Goal: Information Seeking & Learning: Learn about a topic

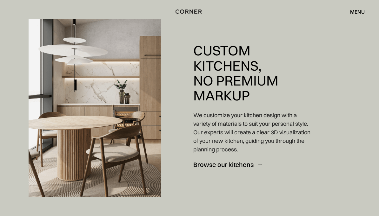
scroll to position [463, 0]
click at [243, 166] on div "Browse our kitchens" at bounding box center [223, 165] width 60 height 9
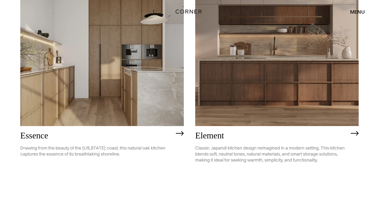
scroll to position [321, 0]
click at [159, 96] on img at bounding box center [101, 61] width 163 height 131
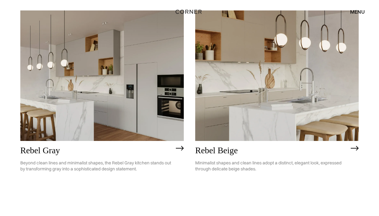
scroll to position [1188, 0]
click at [302, 114] on img at bounding box center [276, 76] width 163 height 131
click at [139, 115] on img at bounding box center [101, 75] width 163 height 131
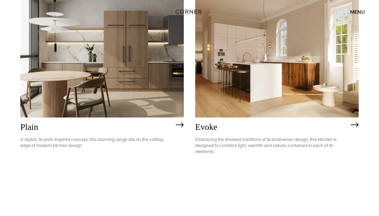
scroll to position [1429, 0]
click at [278, 99] on img at bounding box center [276, 52] width 163 height 131
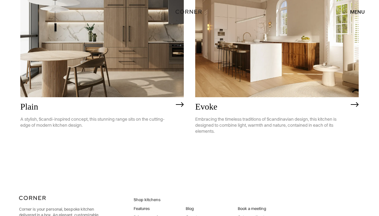
scroll to position [1502, 0]
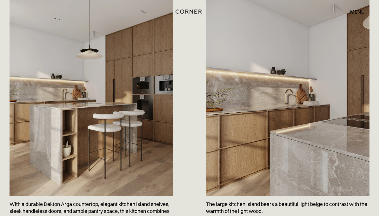
scroll to position [357, 0]
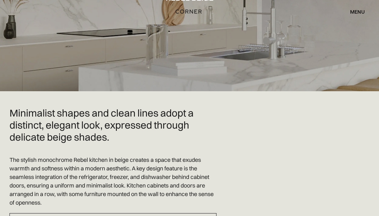
scroll to position [99, 0]
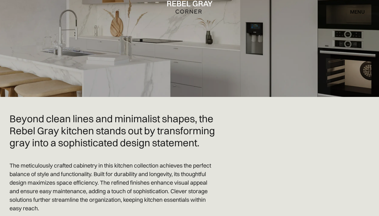
scroll to position [94, 0]
